Goal: Information Seeking & Learning: Learn about a topic

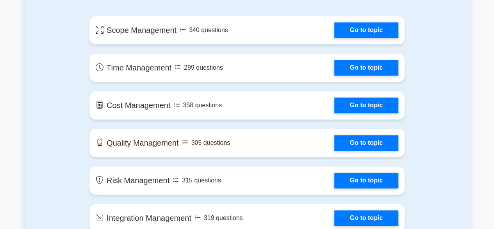
scroll to position [430, 0]
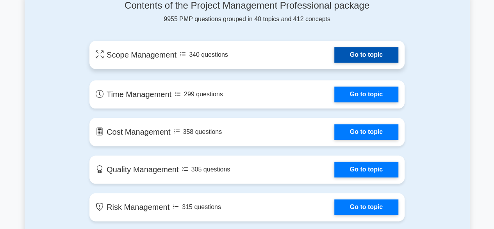
click at [362, 56] on link "Go to topic" at bounding box center [366, 55] width 64 height 16
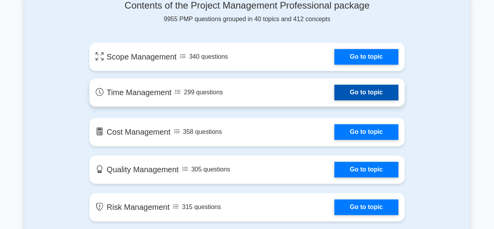
click at [361, 92] on link "Go to topic" at bounding box center [366, 92] width 64 height 16
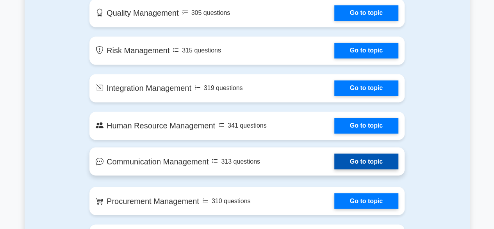
scroll to position [625, 0]
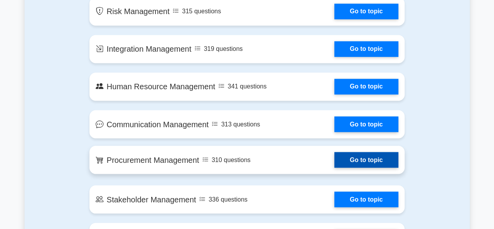
click at [377, 157] on link "Go to topic" at bounding box center [366, 160] width 64 height 16
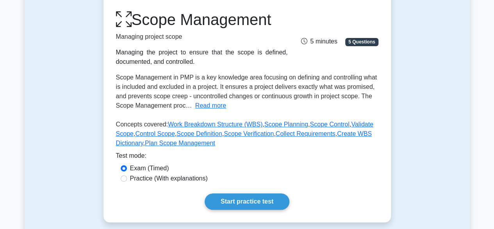
scroll to position [117, 0]
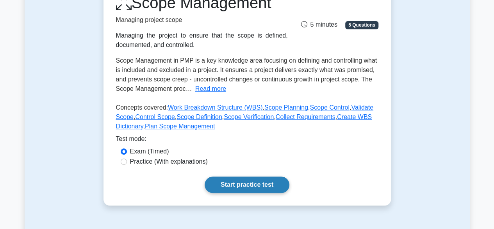
click at [254, 187] on link "Start practice test" at bounding box center [247, 184] width 85 height 16
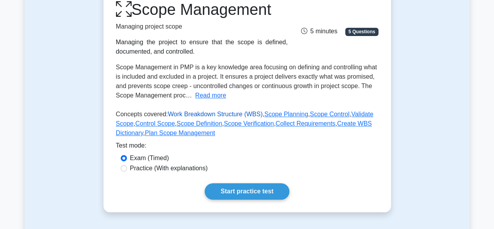
scroll to position [0, 0]
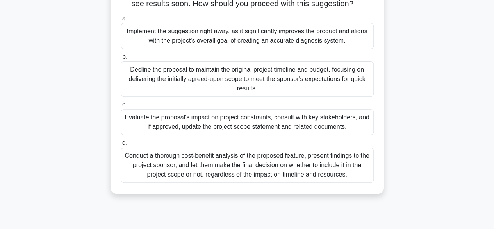
scroll to position [156, 0]
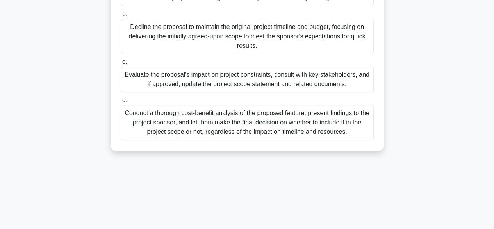
click at [243, 92] on div "Evaluate the proposal's impact on project constraints, consult with key stakeho…" at bounding box center [247, 79] width 253 height 26
click at [121, 64] on input "c. Evaluate the proposal's impact on project constraints, consult with key stak…" at bounding box center [121, 61] width 0 height 5
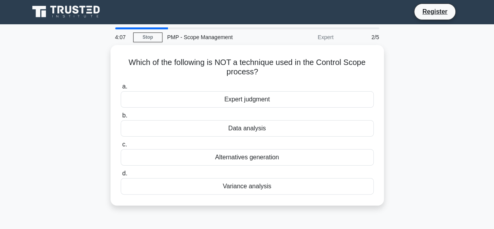
scroll to position [0, 0]
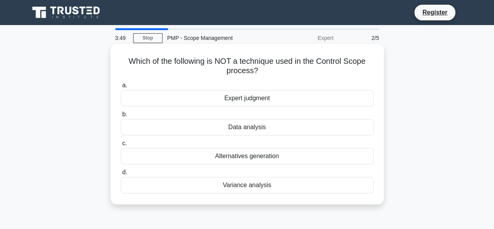
click at [245, 184] on div "Variance analysis" at bounding box center [247, 185] width 253 height 16
click at [121, 175] on input "d. Variance analysis" at bounding box center [121, 172] width 0 height 5
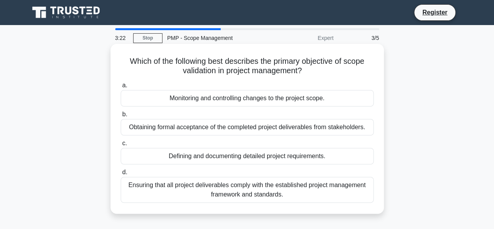
click at [246, 152] on div "Defining and documenting detailed project requirements." at bounding box center [247, 156] width 253 height 16
click at [121, 146] on input "c. Defining and documenting detailed project requirements." at bounding box center [121, 143] width 0 height 5
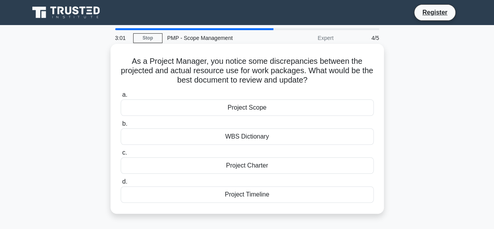
click at [246, 139] on div "WBS Dictionary" at bounding box center [247, 136] width 253 height 16
click at [121, 126] on input "b. WBS Dictionary" at bounding box center [121, 123] width 0 height 5
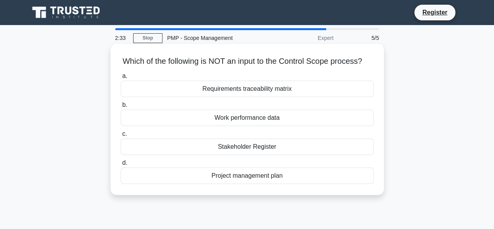
click at [262, 97] on div "Requirements traceability matrix" at bounding box center [247, 88] width 253 height 16
click at [121, 79] on input "a. Requirements traceability matrix" at bounding box center [121, 75] width 0 height 5
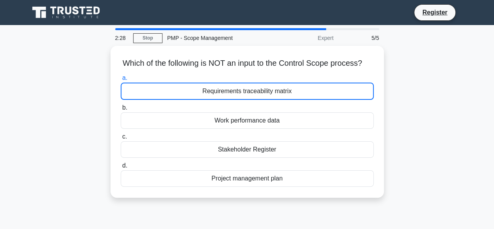
click at [58, 86] on div "Which of the following is NOT an input to the Control Scope process? .spinner_0…" at bounding box center [247, 126] width 445 height 161
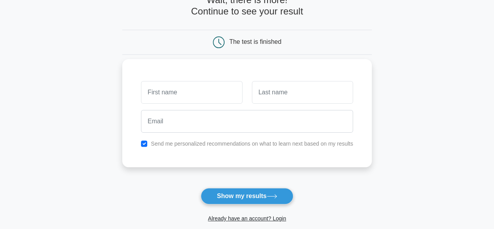
scroll to position [39, 0]
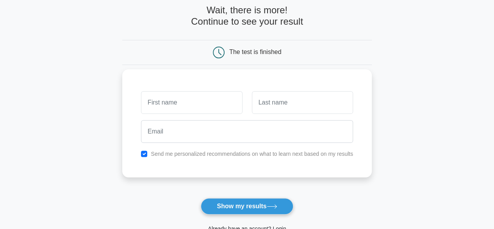
click at [200, 106] on input "text" at bounding box center [191, 102] width 101 height 23
type input "Stanley"
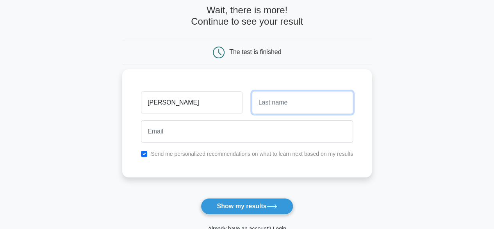
click at [277, 107] on input "text" at bounding box center [302, 102] width 101 height 23
type input "MUTUKU"
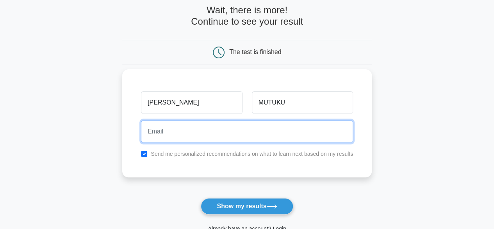
click at [183, 131] on input "email" at bounding box center [247, 131] width 212 height 23
type input "stanleymutuku1@gmail.com"
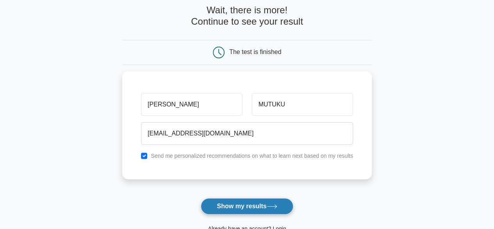
click at [229, 206] on button "Show my results" at bounding box center [247, 206] width 92 height 16
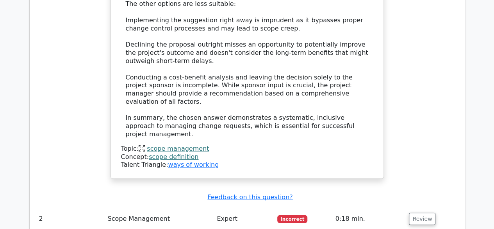
scroll to position [1133, 0]
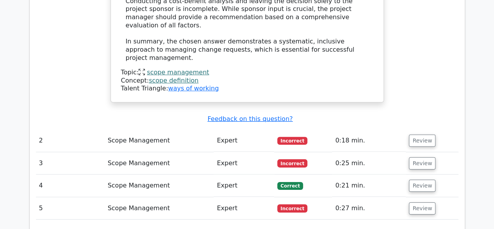
click at [143, 129] on td "Scope Management" at bounding box center [159, 140] width 109 height 22
click at [420, 134] on button "Review" at bounding box center [422, 140] width 27 height 12
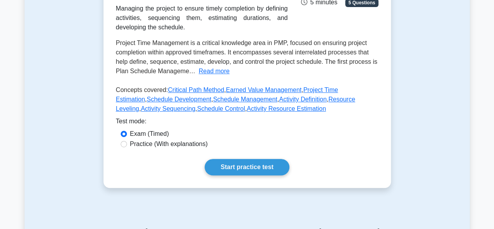
scroll to position [156, 0]
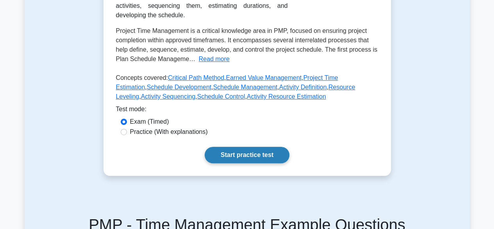
click at [247, 154] on link "Start practice test" at bounding box center [247, 155] width 85 height 16
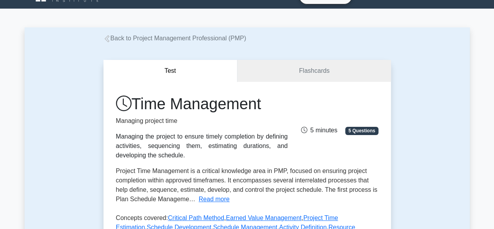
scroll to position [0, 0]
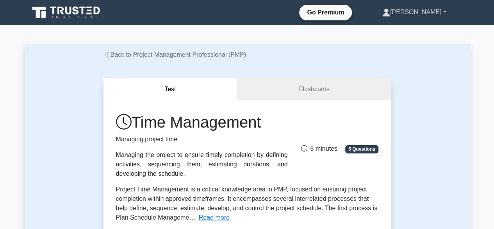
click at [431, 15] on link "[PERSON_NAME]" at bounding box center [415, 12] width 102 height 16
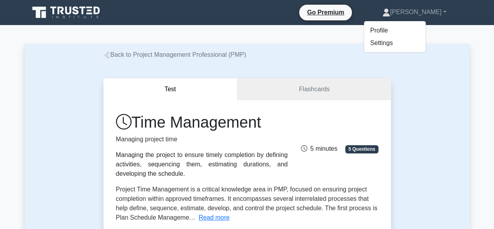
drag, startPoint x: 417, startPoint y: 94, endPoint x: 412, endPoint y: 92, distance: 5.4
click at [413, 93] on div "Test Flashcards Time Management Managing project time Managing the project to e…" at bounding box center [247, 205] width 445 height 293
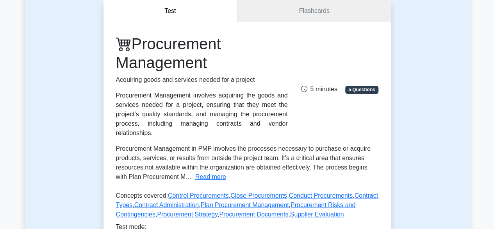
scroll to position [195, 0]
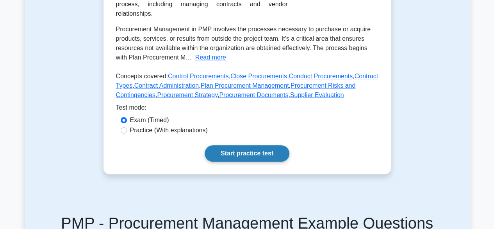
click at [233, 145] on link "Start practice test" at bounding box center [247, 153] width 85 height 16
click at [245, 145] on link "Start practice test" at bounding box center [247, 153] width 85 height 16
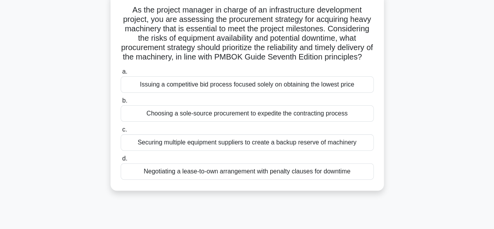
scroll to position [39, 0]
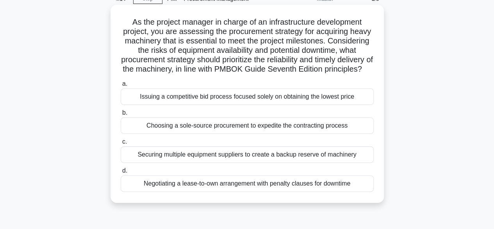
click at [208, 105] on div "Issuing a competitive bid process focused solely on obtaining the lowest price" at bounding box center [247, 96] width 253 height 16
click at [121, 86] on input "a. Issuing a competitive bid process focused solely on obtaining the lowest pri…" at bounding box center [121, 83] width 0 height 5
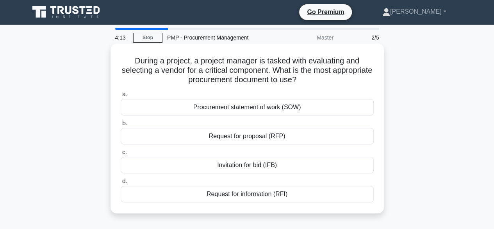
scroll to position [0, 0]
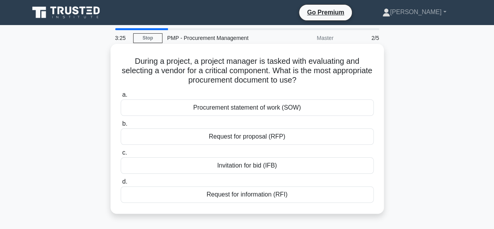
click at [247, 138] on div "Request for proposal (RFP)" at bounding box center [247, 136] width 253 height 16
click at [121, 126] on input "b. Request for proposal (RFP)" at bounding box center [121, 123] width 0 height 5
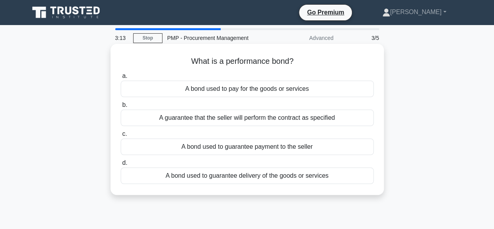
click at [241, 123] on div "A guarantee that the seller will perform the contract as specified" at bounding box center [247, 117] width 253 height 16
click at [121, 107] on input "b. A guarantee that the seller will perform the contract as specified" at bounding box center [121, 104] width 0 height 5
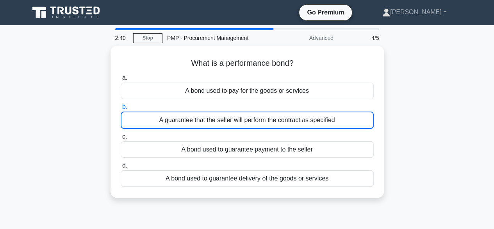
click at [282, 208] on div "2:40 Stop PMP - Procurement Management Advanced 4/5 What is a performance bond?…" at bounding box center [247, 223] width 445 height 391
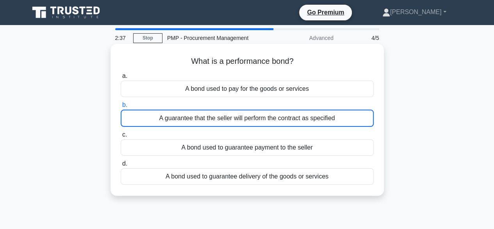
click at [216, 118] on div "A guarantee that the seller will perform the contract as specified" at bounding box center [247, 117] width 253 height 17
click at [121, 107] on input "b. A guarantee that the seller will perform the contract as specified" at bounding box center [121, 104] width 0 height 5
click at [222, 122] on div "A guarantee that the seller will perform the contract as specified" at bounding box center [247, 117] width 253 height 17
click at [121, 107] on input "b. A guarantee that the seller will perform the contract as specified" at bounding box center [121, 104] width 0 height 5
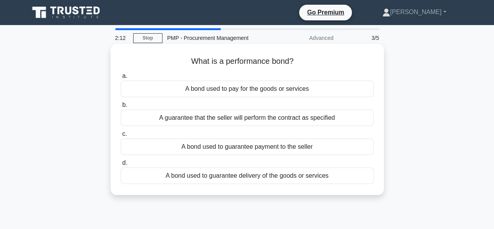
click at [249, 120] on div "A guarantee that the seller will perform the contract as specified" at bounding box center [247, 117] width 253 height 16
click at [121, 107] on input "b. A guarantee that the seller will perform the contract as specified" at bounding box center [121, 104] width 0 height 5
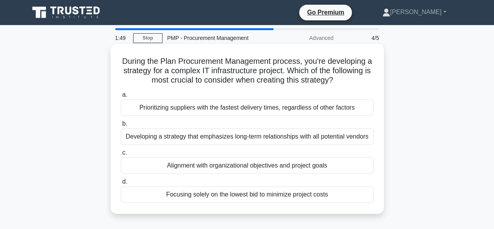
click at [240, 166] on div "Alignment with organizational objectives and project goals" at bounding box center [247, 165] width 253 height 16
click at [121, 155] on input "c. Alignment with organizational objectives and project goals" at bounding box center [121, 152] width 0 height 5
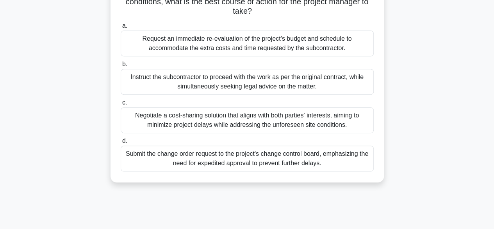
scroll to position [156, 0]
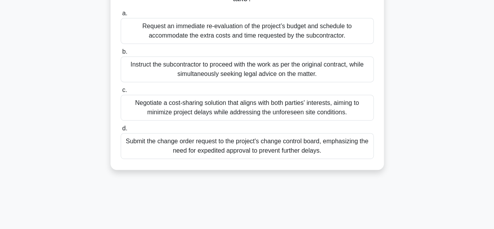
click at [264, 152] on div "Submit the change order request to the project's change control board, emphasiz…" at bounding box center [247, 146] width 253 height 26
click at [121, 131] on input "d. Submit the change order request to the project's change control board, empha…" at bounding box center [121, 128] width 0 height 5
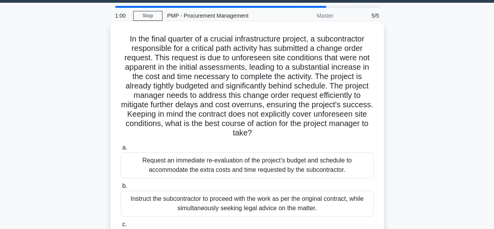
scroll to position [0, 0]
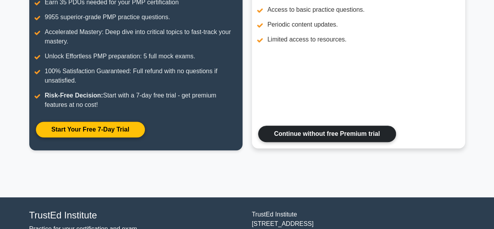
scroll to position [195, 0]
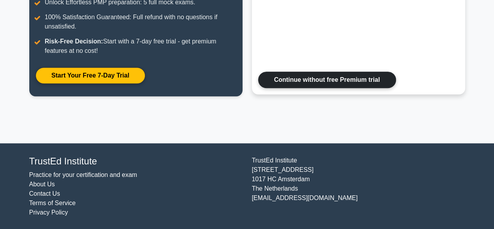
click at [328, 82] on link "Continue without free Premium trial" at bounding box center [327, 80] width 138 height 16
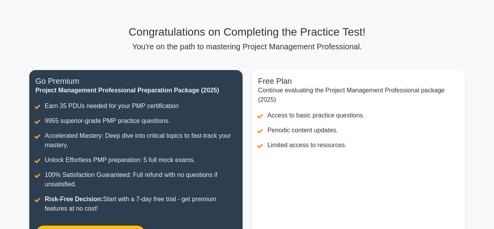
scroll to position [0, 0]
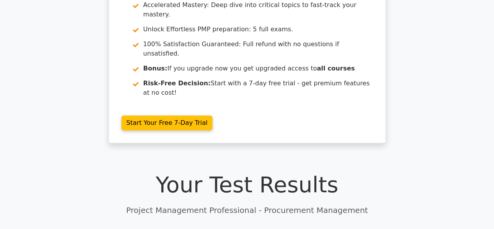
scroll to position [78, 0]
